Goal: Transaction & Acquisition: Purchase product/service

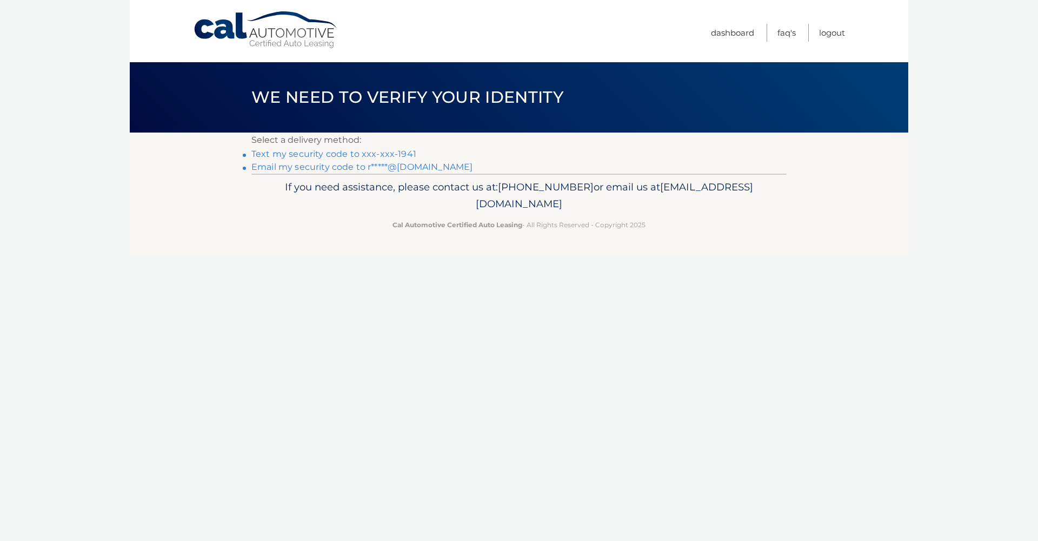
click at [392, 151] on link "Text my security code to xxx-xxx-1941" at bounding box center [333, 154] width 165 height 10
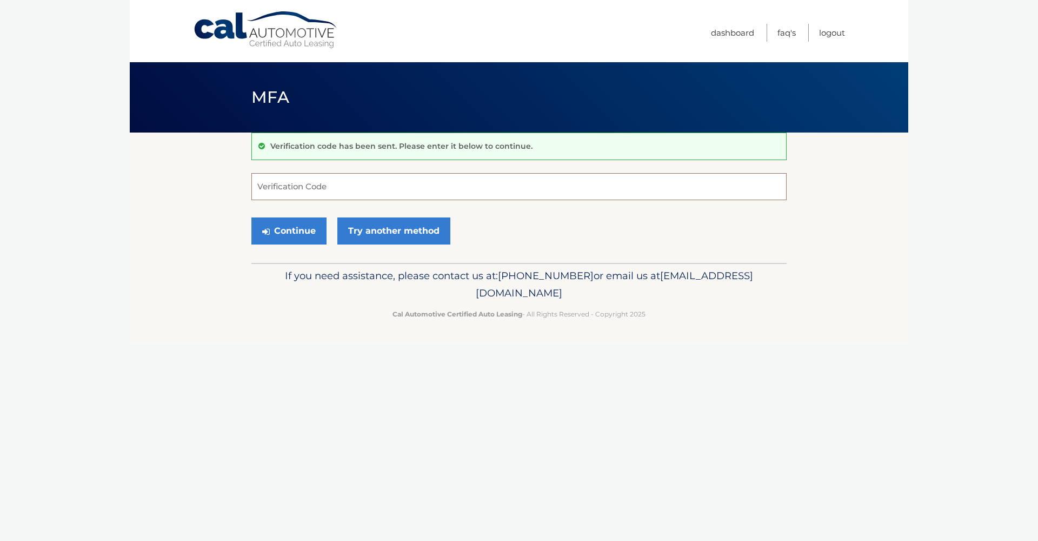
click at [376, 184] on input "Verification Code" at bounding box center [518, 186] width 535 height 27
type input "656925"
click at [311, 229] on button "Continue" at bounding box center [288, 230] width 75 height 27
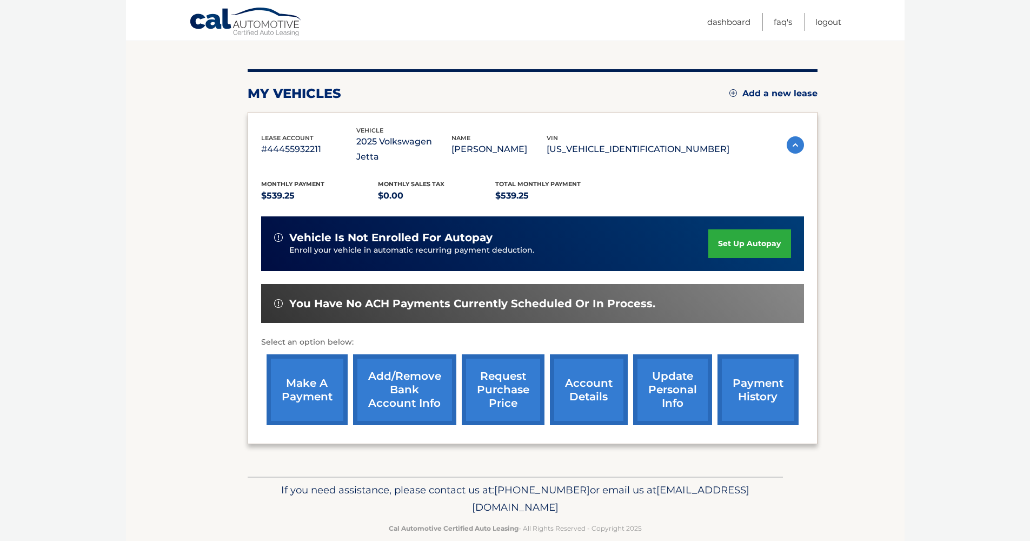
scroll to position [42, 0]
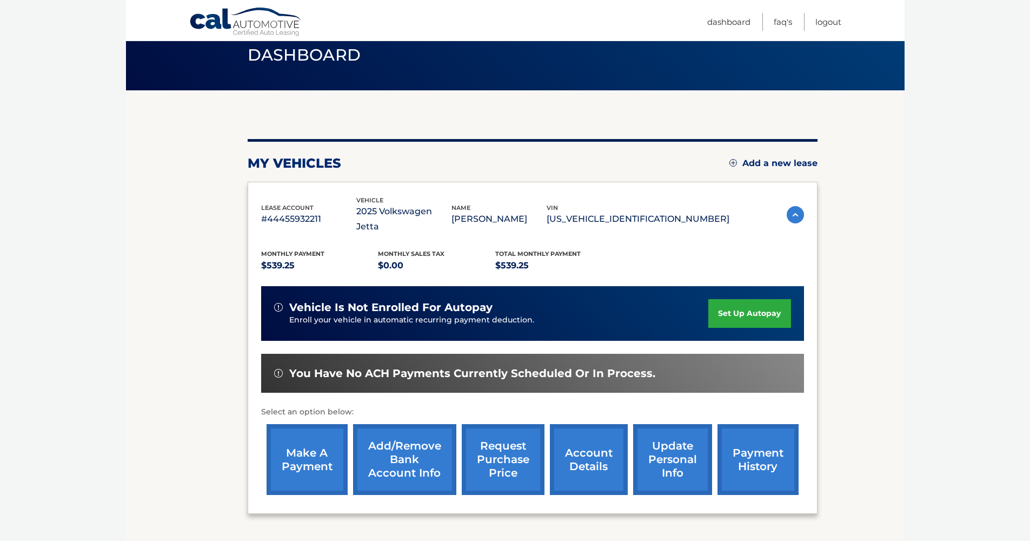
click at [770, 437] on link "payment history" at bounding box center [757, 459] width 81 height 71
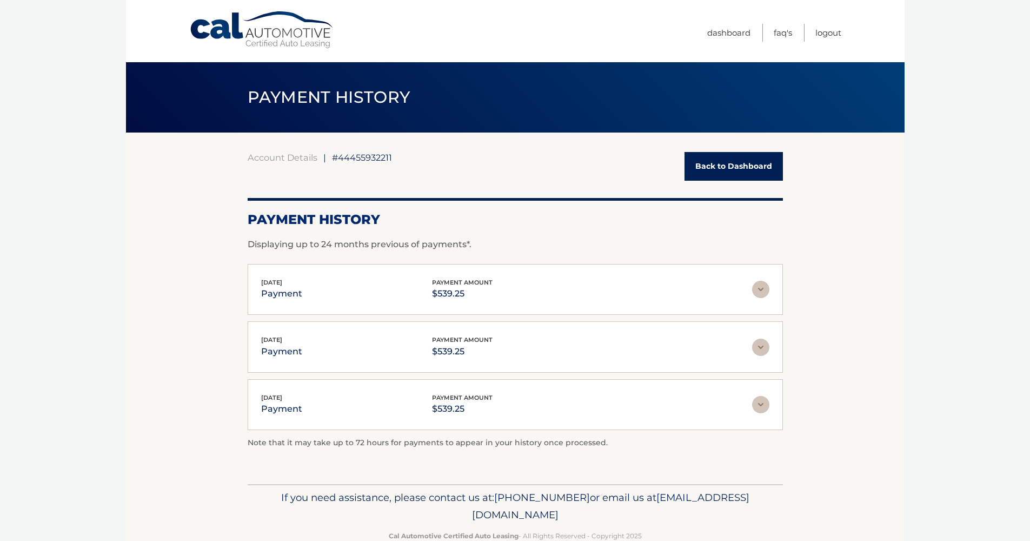
click at [721, 165] on link "Back to Dashboard" at bounding box center [733, 166] width 98 height 29
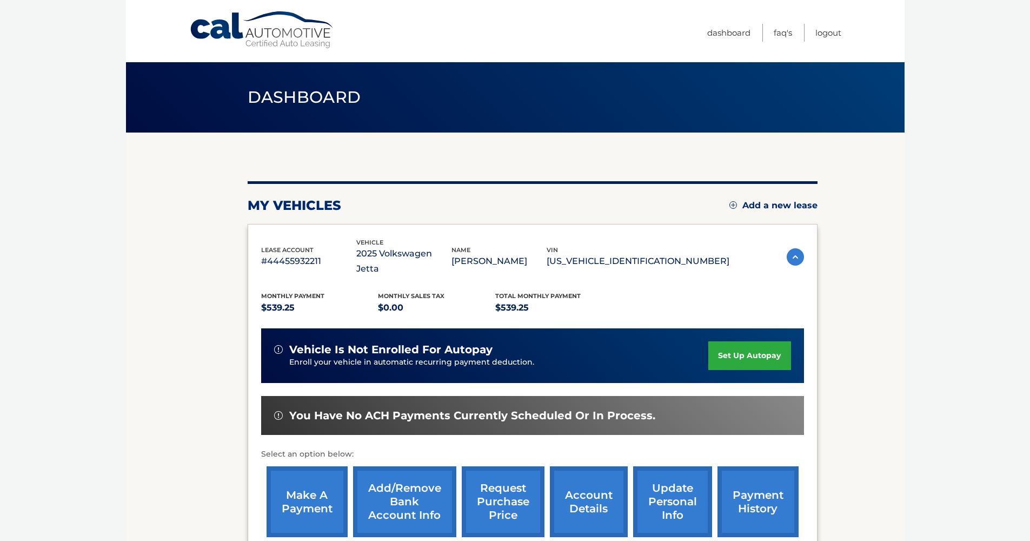
click at [302, 492] on link "make a payment" at bounding box center [306, 501] width 81 height 71
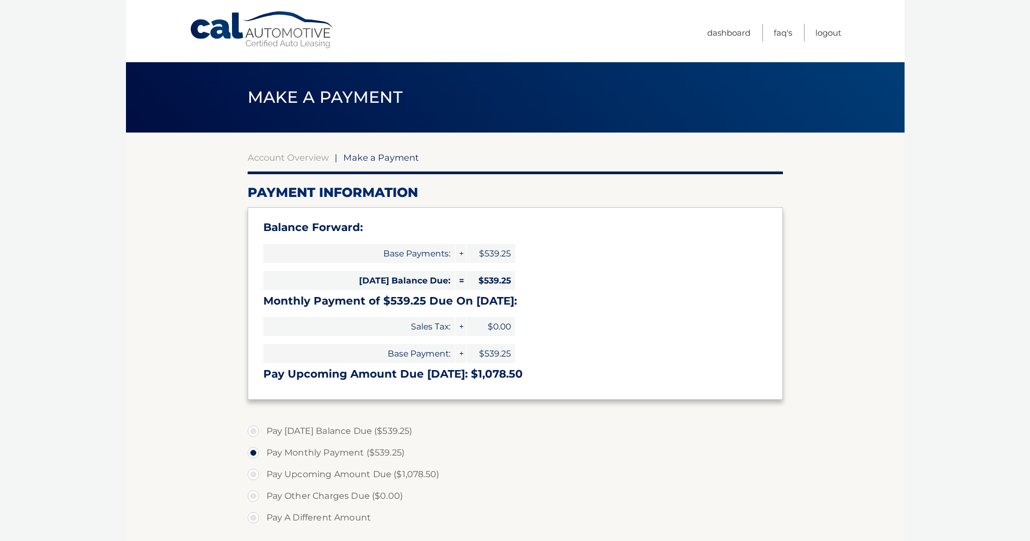
select select "Zjc0MDBhNzctZjU2Ny00N2Q4LTliYzctZmU3YWRlNmE5Yzdk"
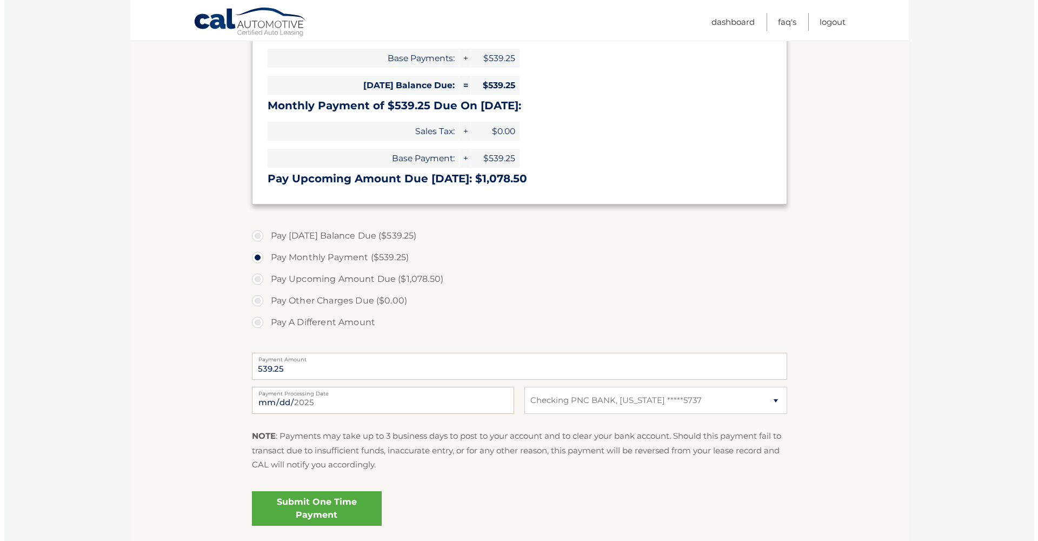
scroll to position [234, 0]
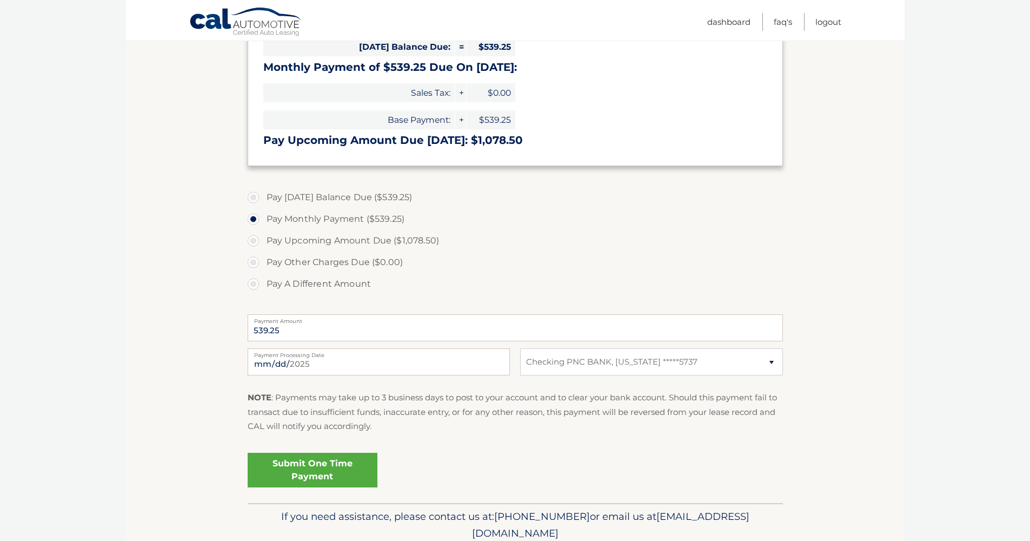
click at [352, 458] on link "Submit One Time Payment" at bounding box center [313, 469] width 130 height 35
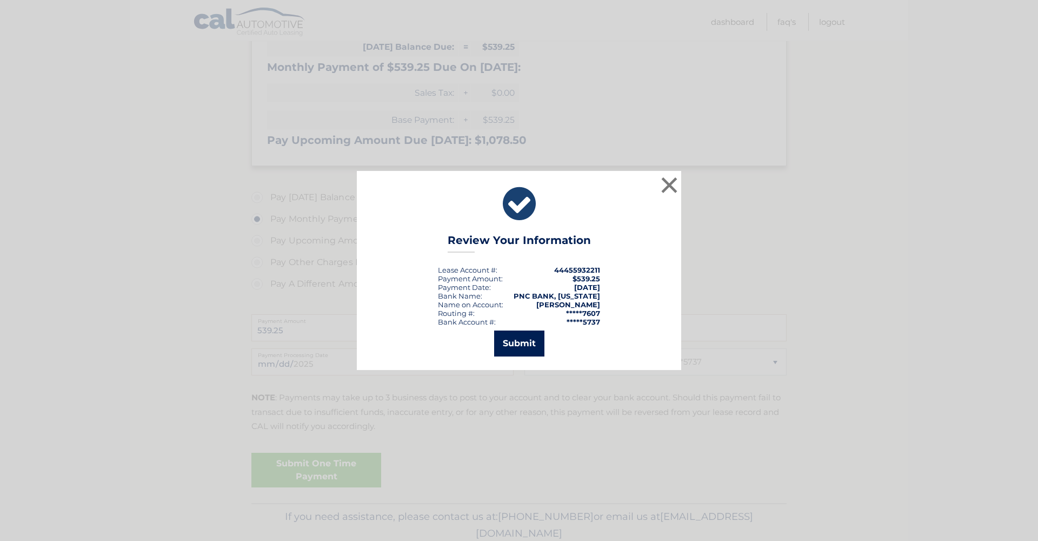
click at [511, 343] on button "Submit" at bounding box center [519, 343] width 50 height 26
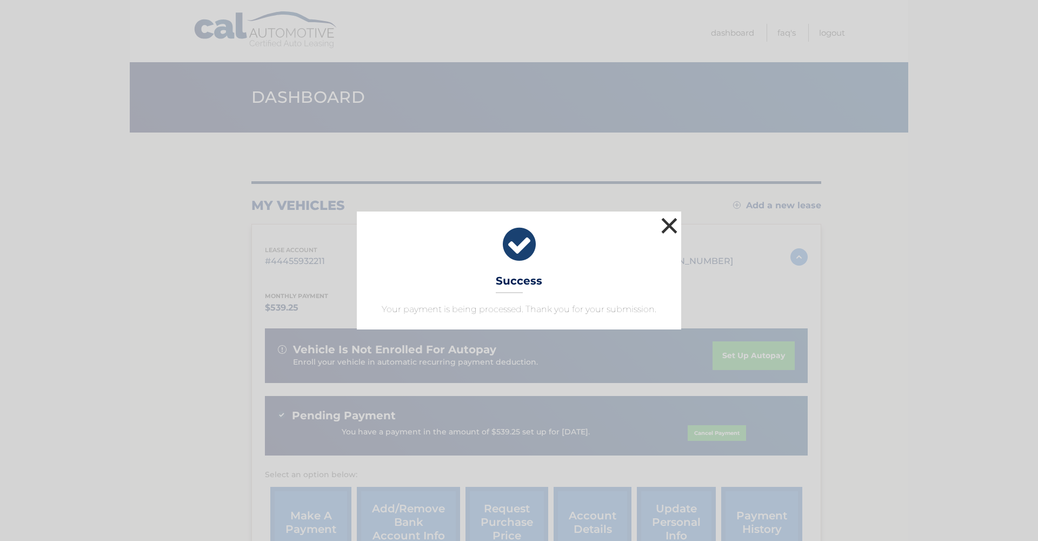
click at [675, 230] on button "×" at bounding box center [669, 226] width 22 height 22
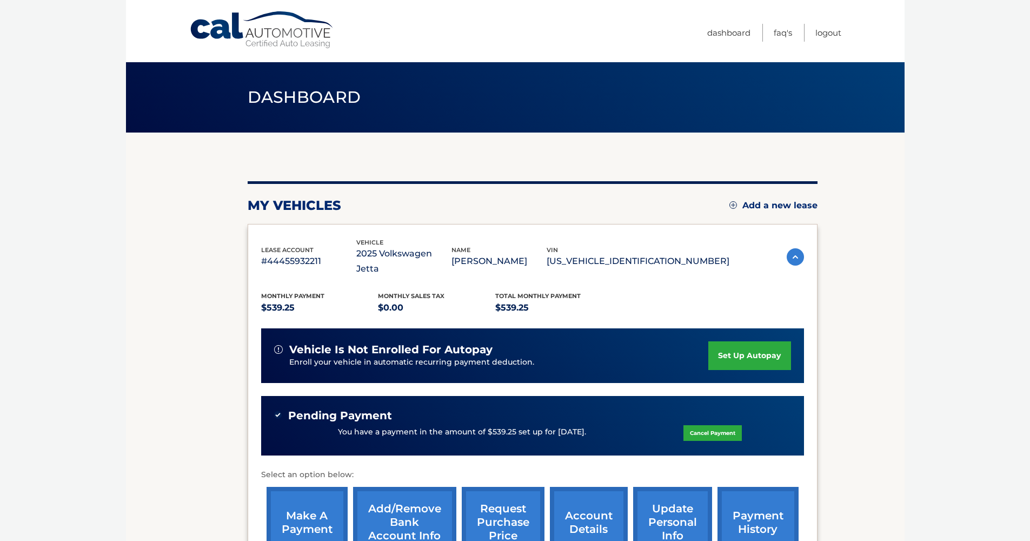
scroll to position [132, 0]
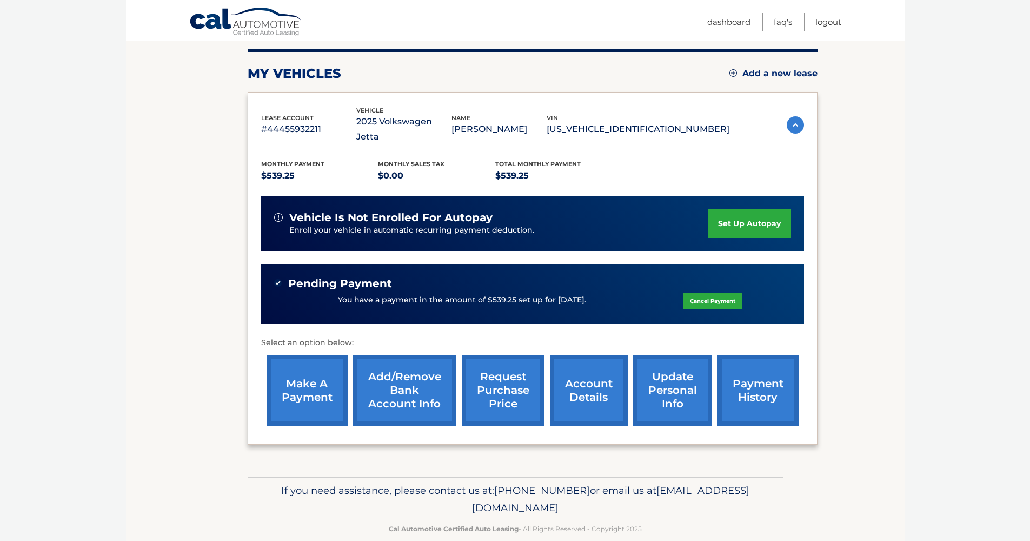
click at [767, 386] on link "payment history" at bounding box center [757, 390] width 81 height 71
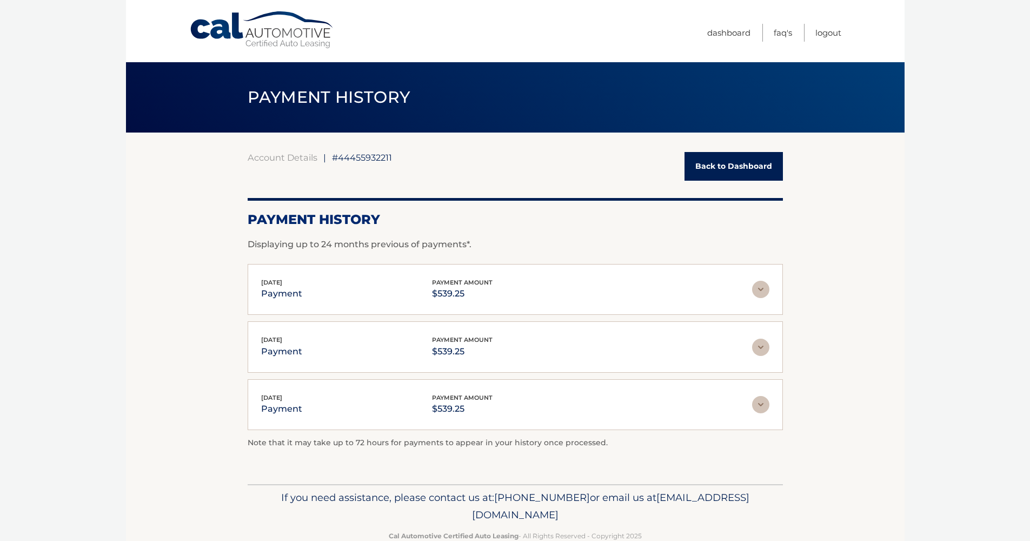
click at [725, 158] on link "Back to Dashboard" at bounding box center [733, 166] width 98 height 29
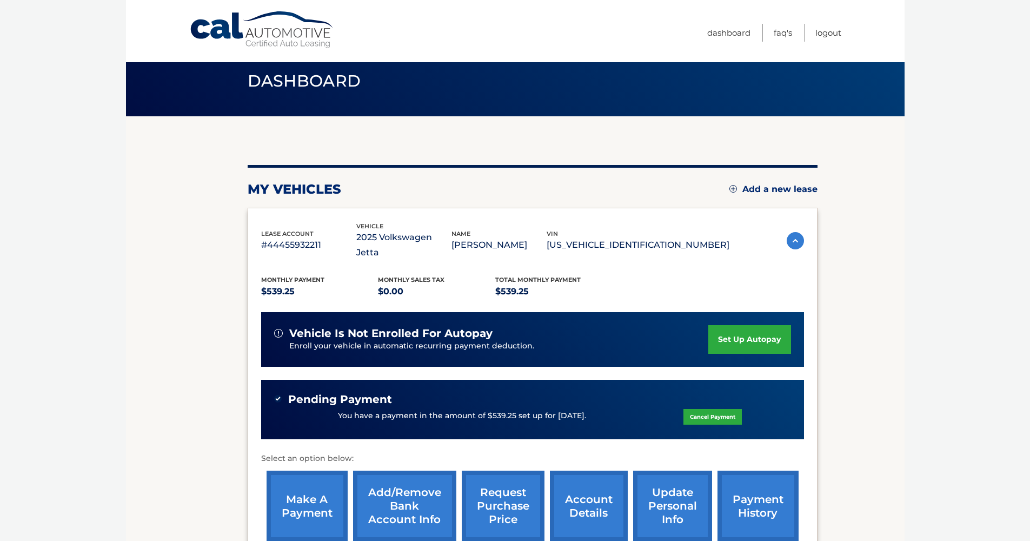
scroll to position [132, 0]
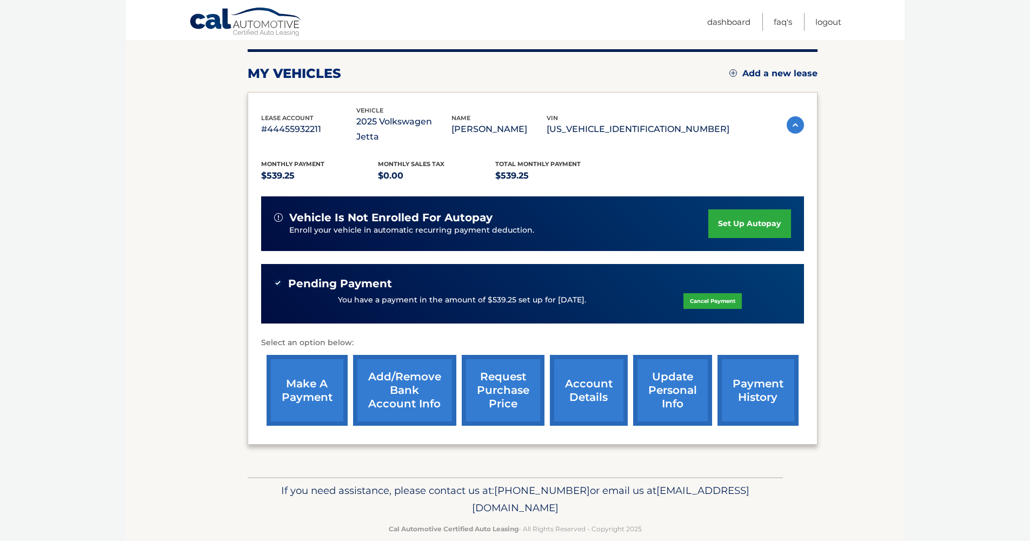
click at [610, 377] on link "account details" at bounding box center [589, 390] width 78 height 71
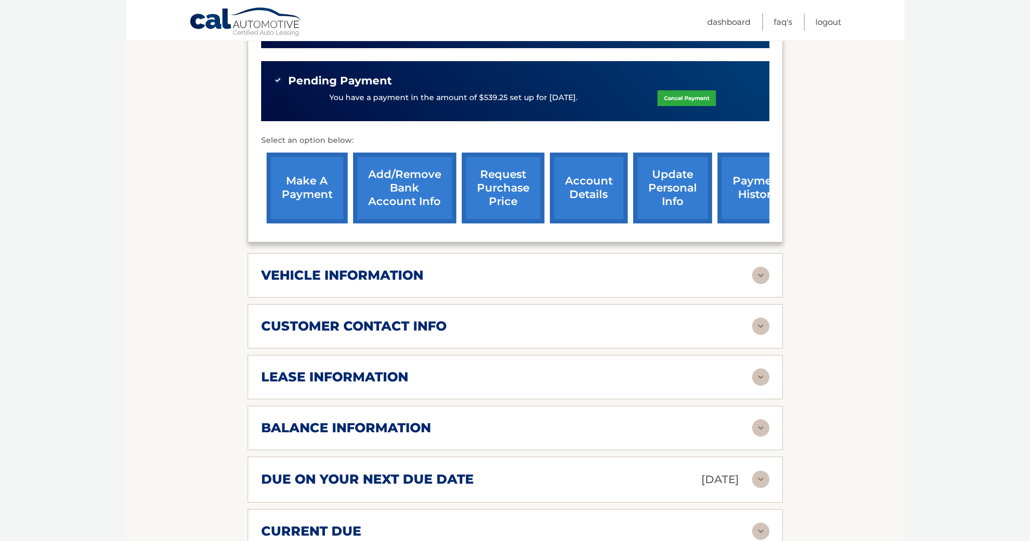
scroll to position [438, 0]
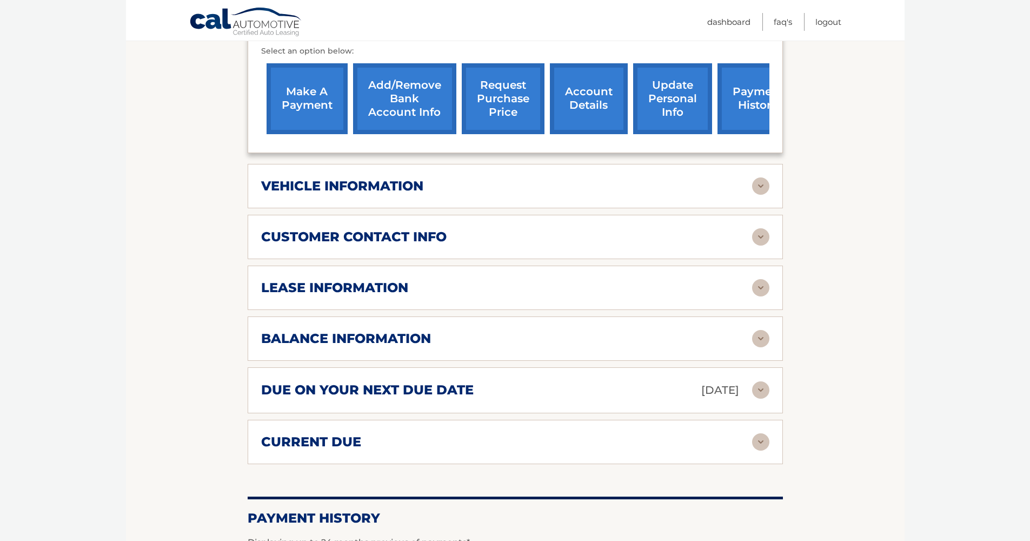
click at [758, 330] on img at bounding box center [760, 338] width 17 height 17
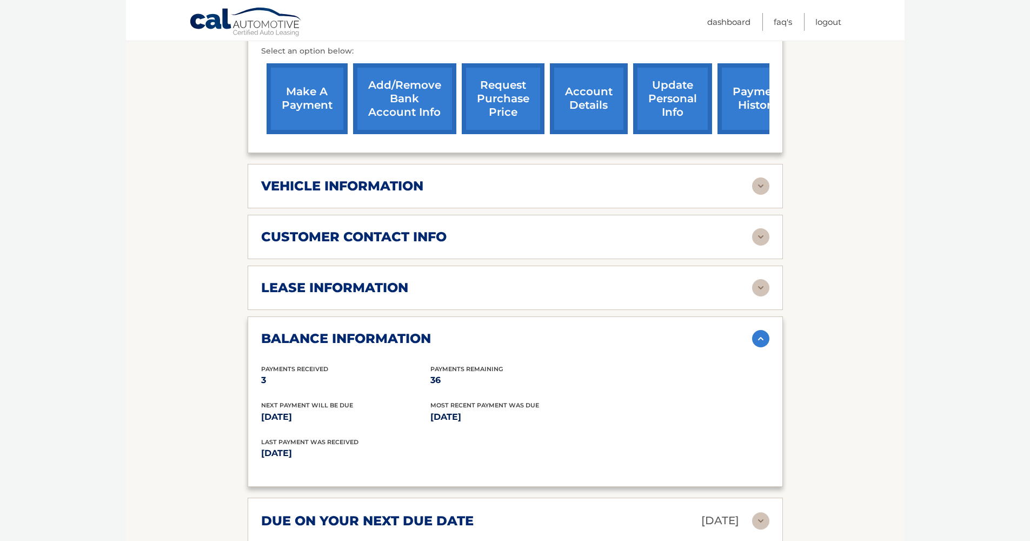
click at [758, 330] on img at bounding box center [760, 338] width 17 height 17
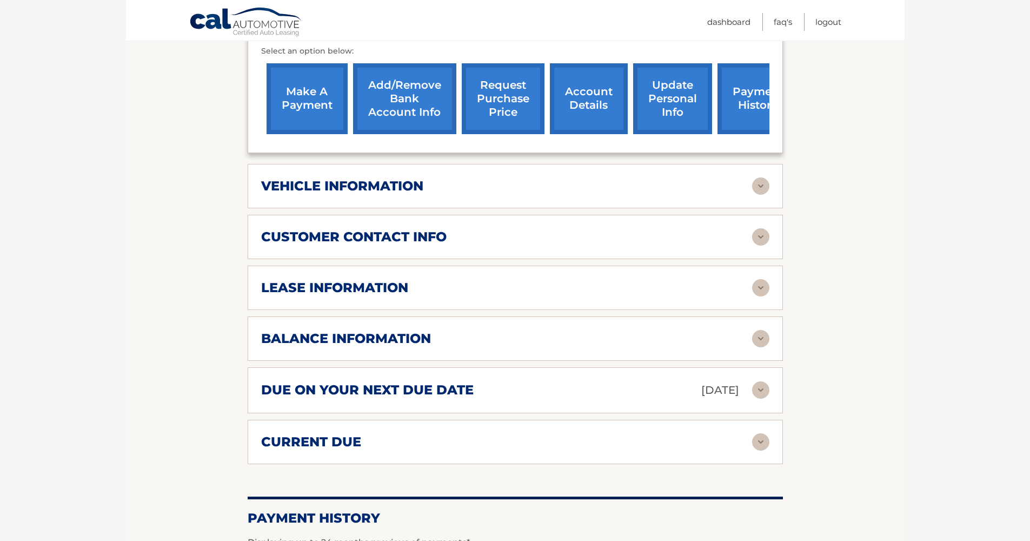
click at [765, 381] on img at bounding box center [760, 389] width 17 height 17
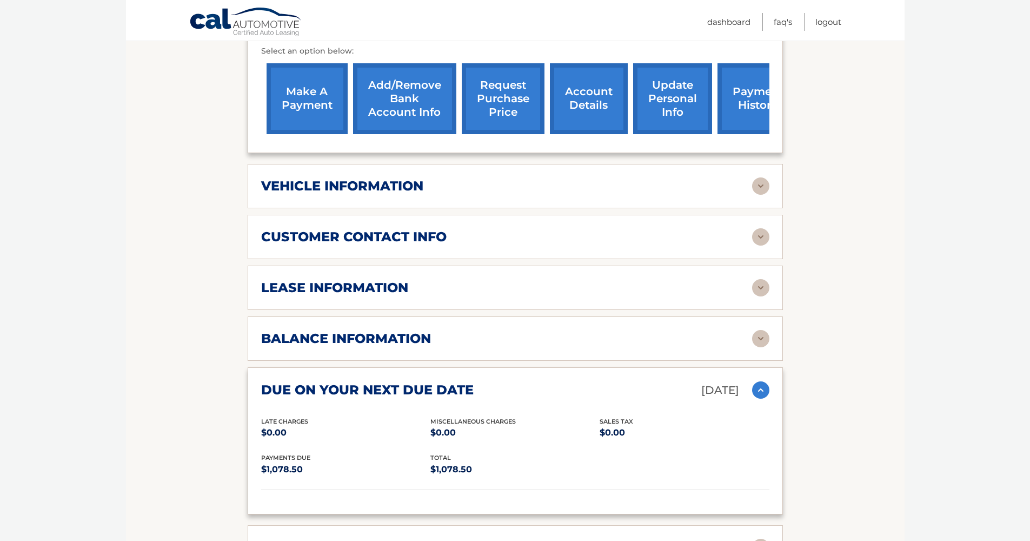
click at [765, 381] on img at bounding box center [760, 389] width 17 height 17
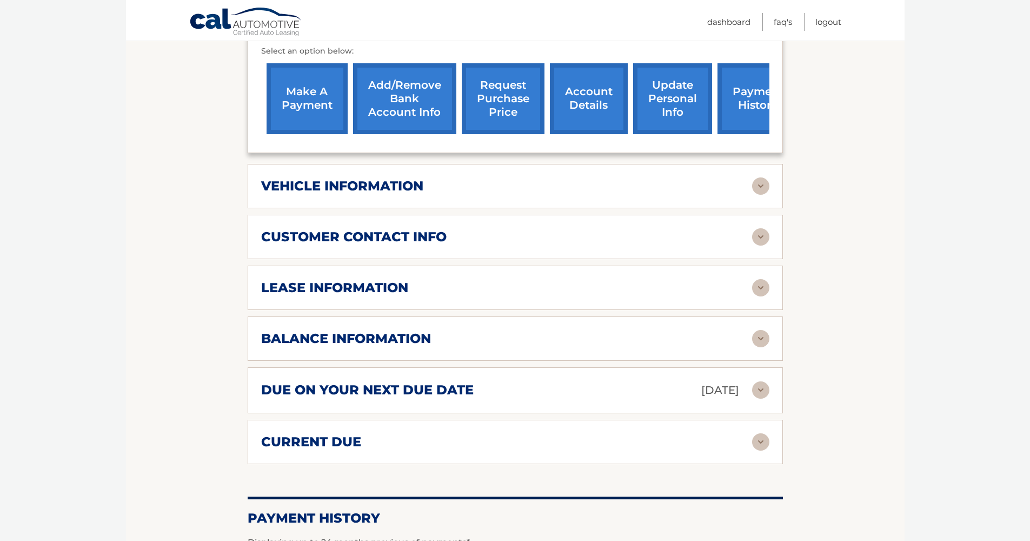
click at [764, 433] on img at bounding box center [760, 441] width 17 height 17
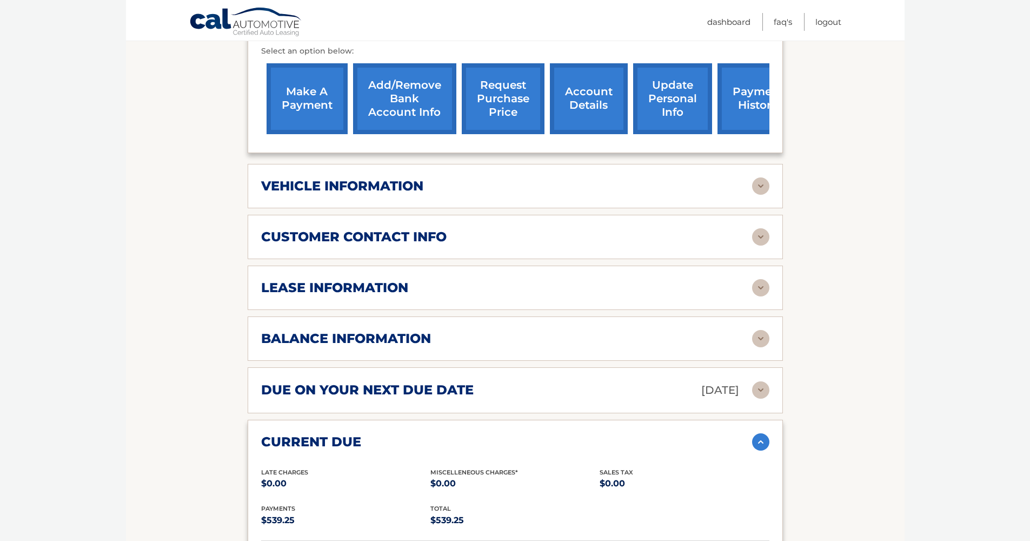
click at [764, 433] on img at bounding box center [760, 441] width 17 height 17
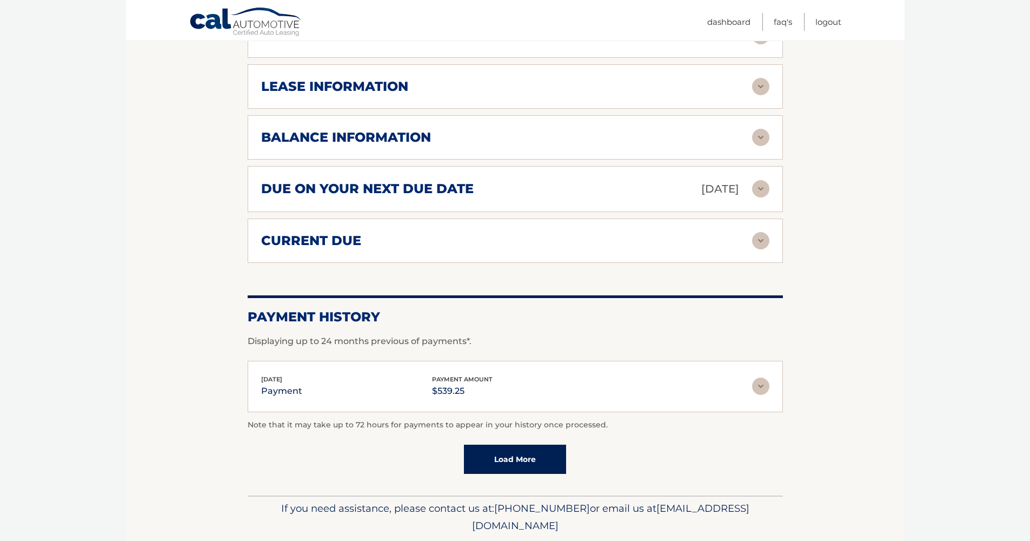
scroll to position [656, 0]
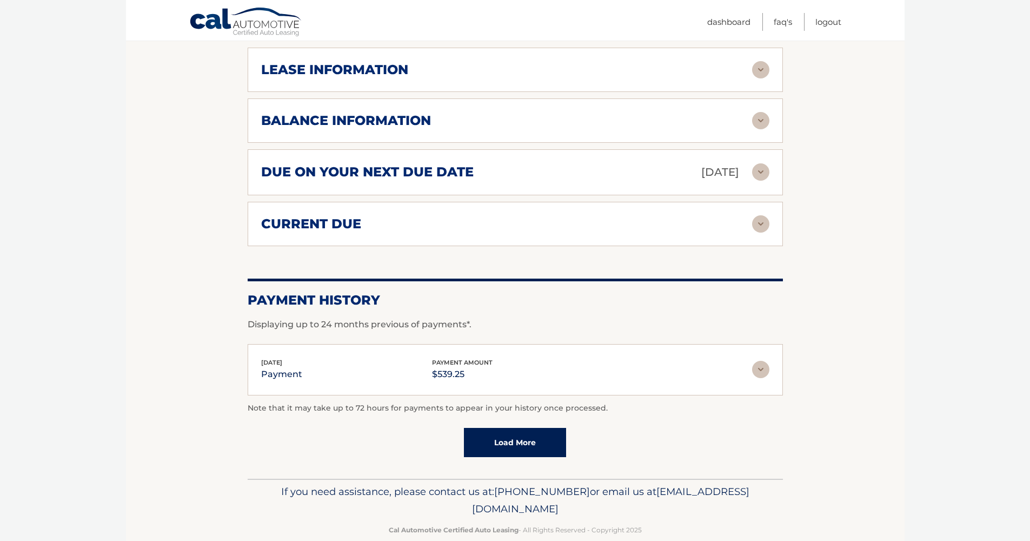
click at [764, 361] on img at bounding box center [760, 369] width 17 height 17
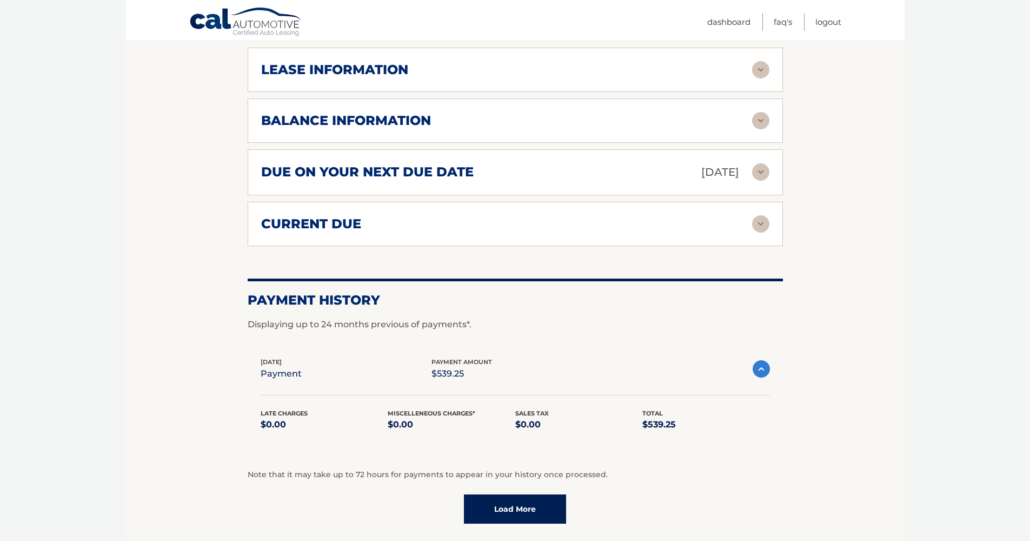
click at [765, 360] on img at bounding box center [760, 368] width 17 height 17
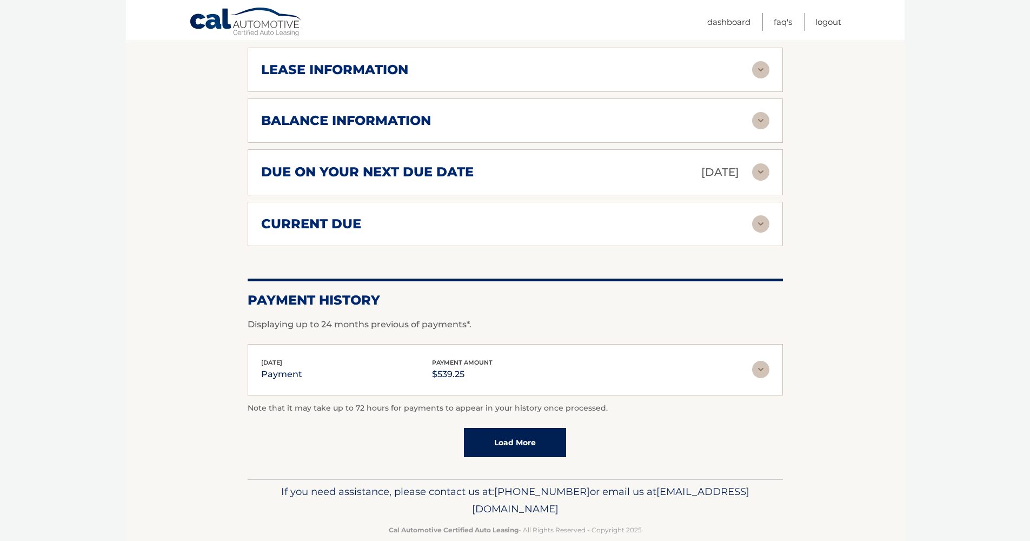
click at [545, 428] on link "Load More" at bounding box center [515, 442] width 102 height 29
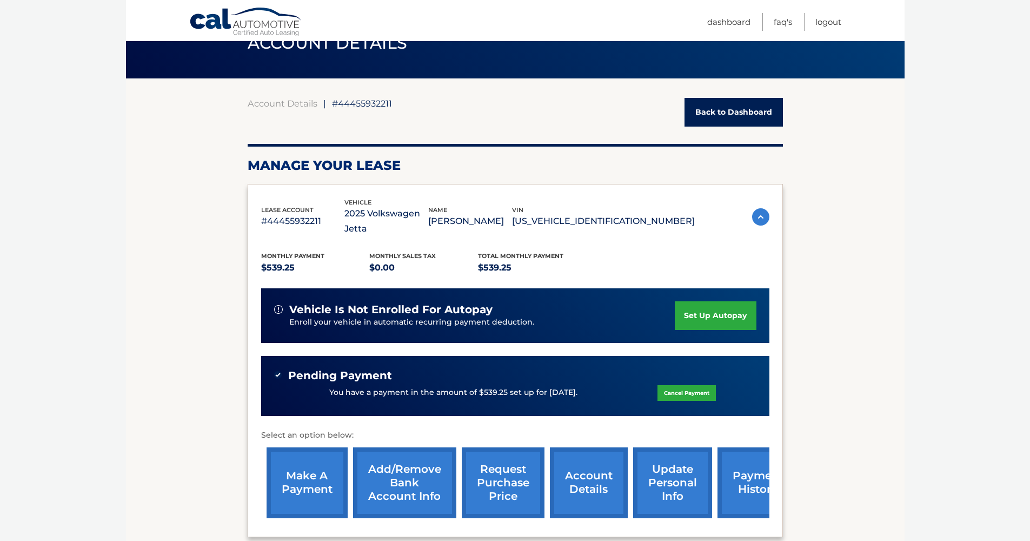
scroll to position [0, 0]
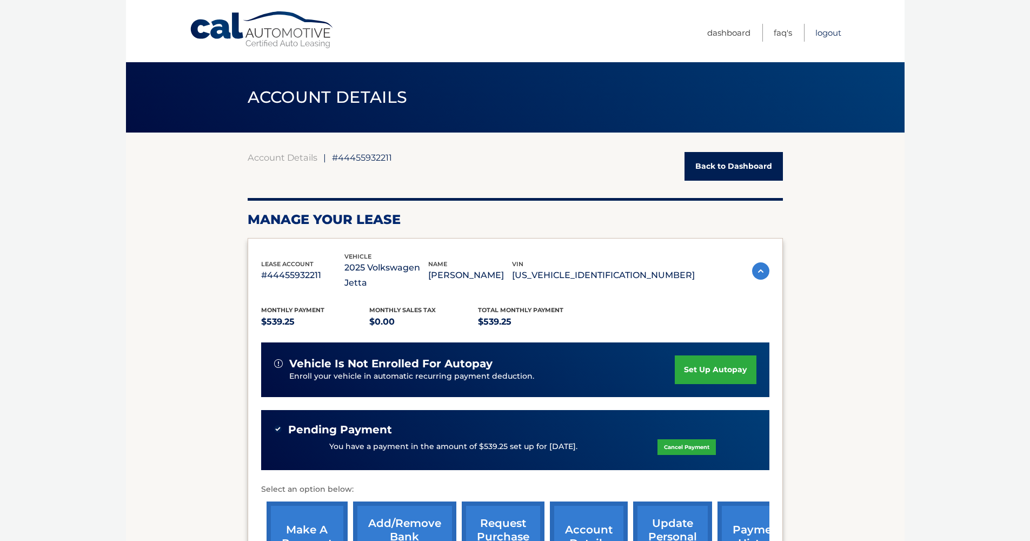
click at [831, 25] on link "Logout" at bounding box center [828, 33] width 26 height 18
